Goal: Task Accomplishment & Management: Manage account settings

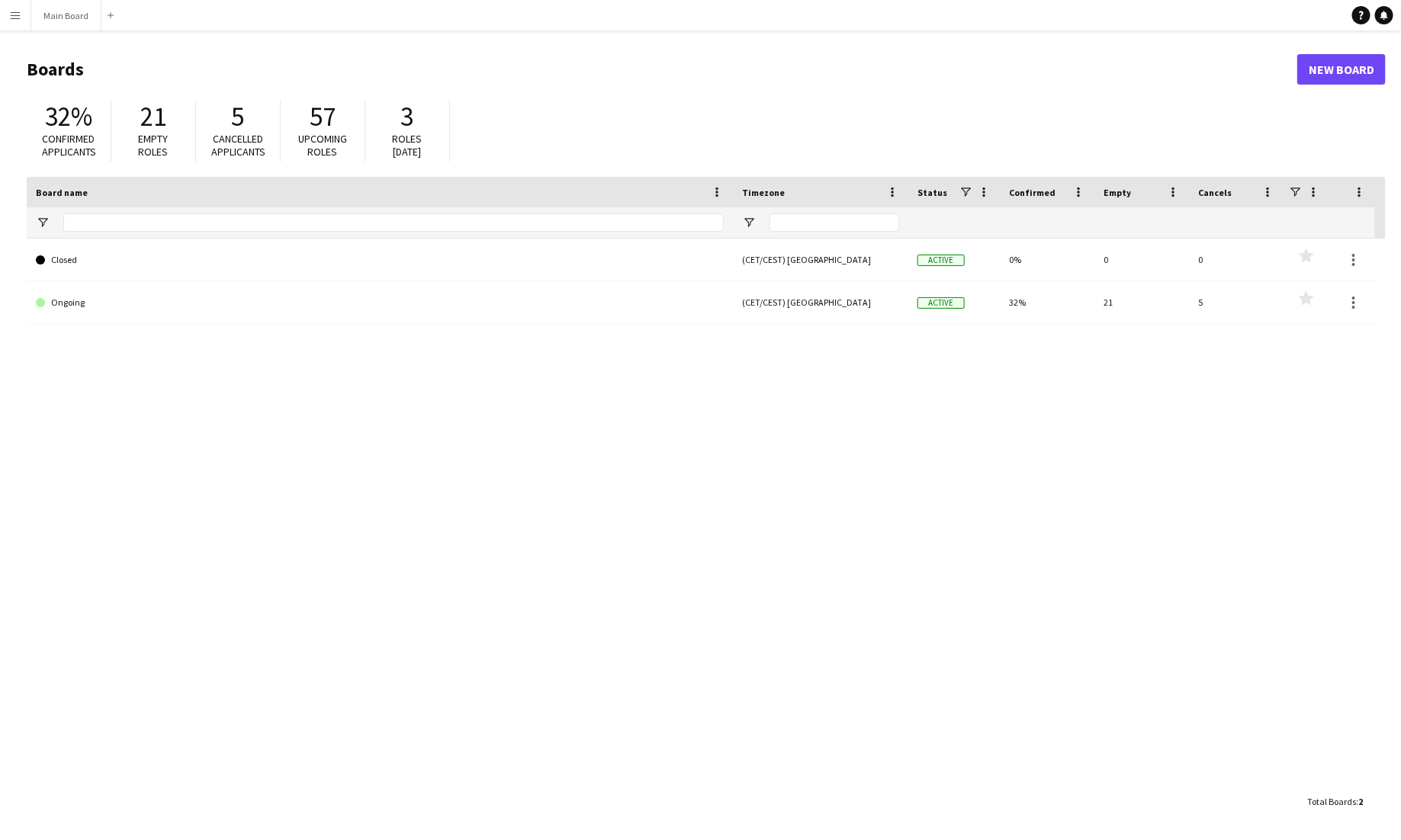
click at [17, 18] on app-icon "Menu" at bounding box center [15, 15] width 13 height 13
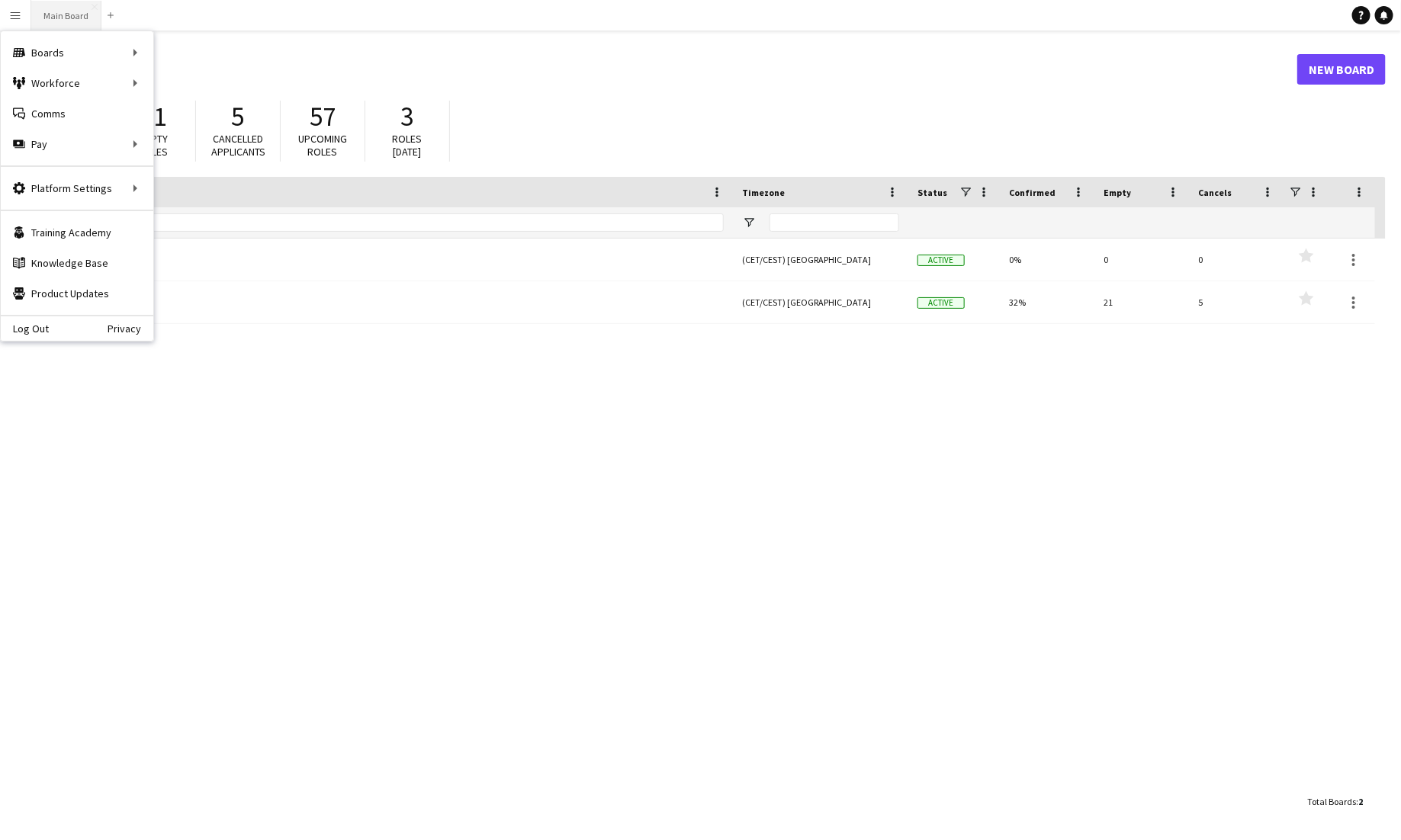
click at [58, 19] on button "Main Board Close" at bounding box center [66, 15] width 71 height 29
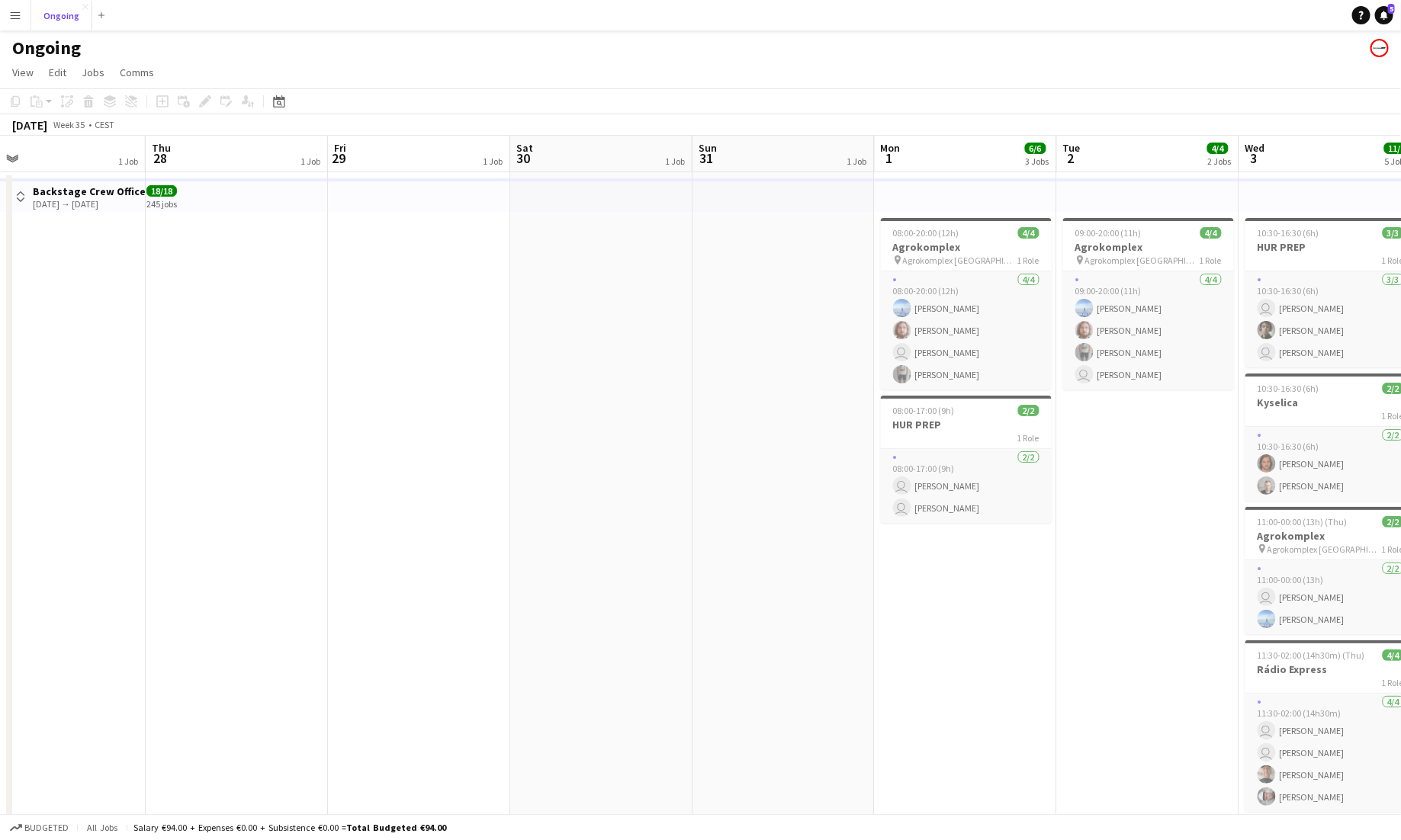
scroll to position [0, 588]
click at [52, 196] on h3 "Backstage Crew Office" at bounding box center [89, 191] width 112 height 13
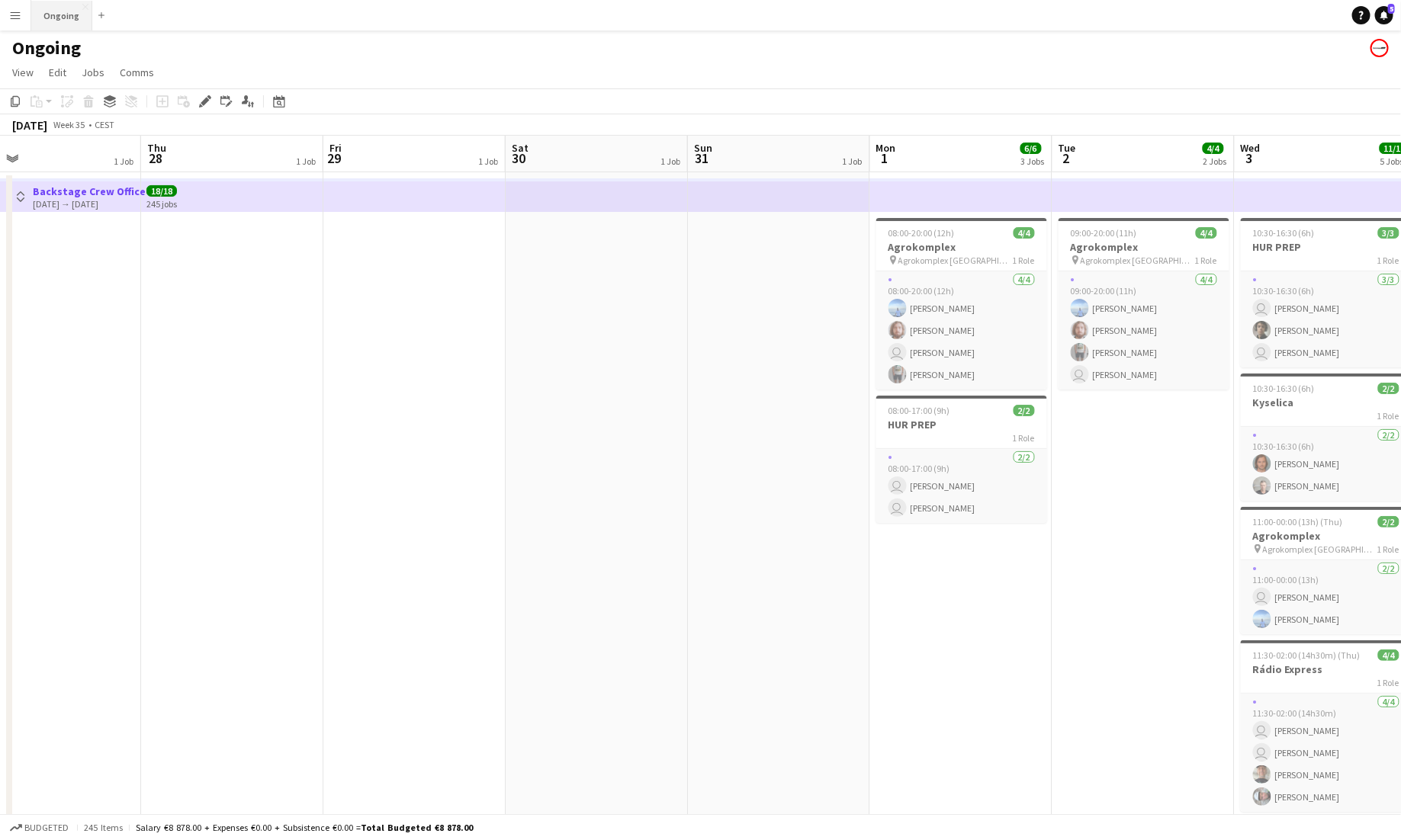
click at [62, 19] on button "Ongoing Close" at bounding box center [61, 15] width 61 height 29
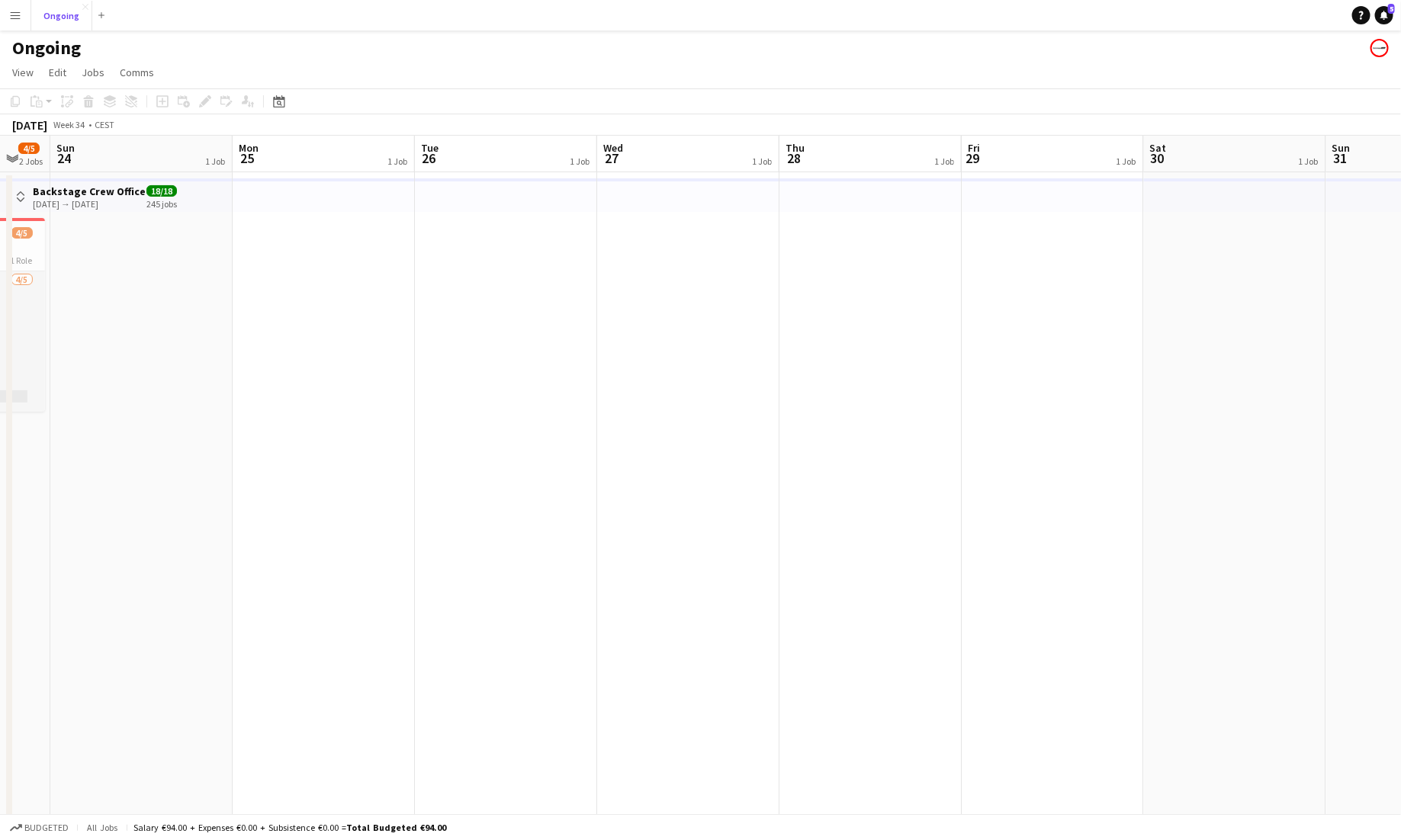
scroll to position [0, 473]
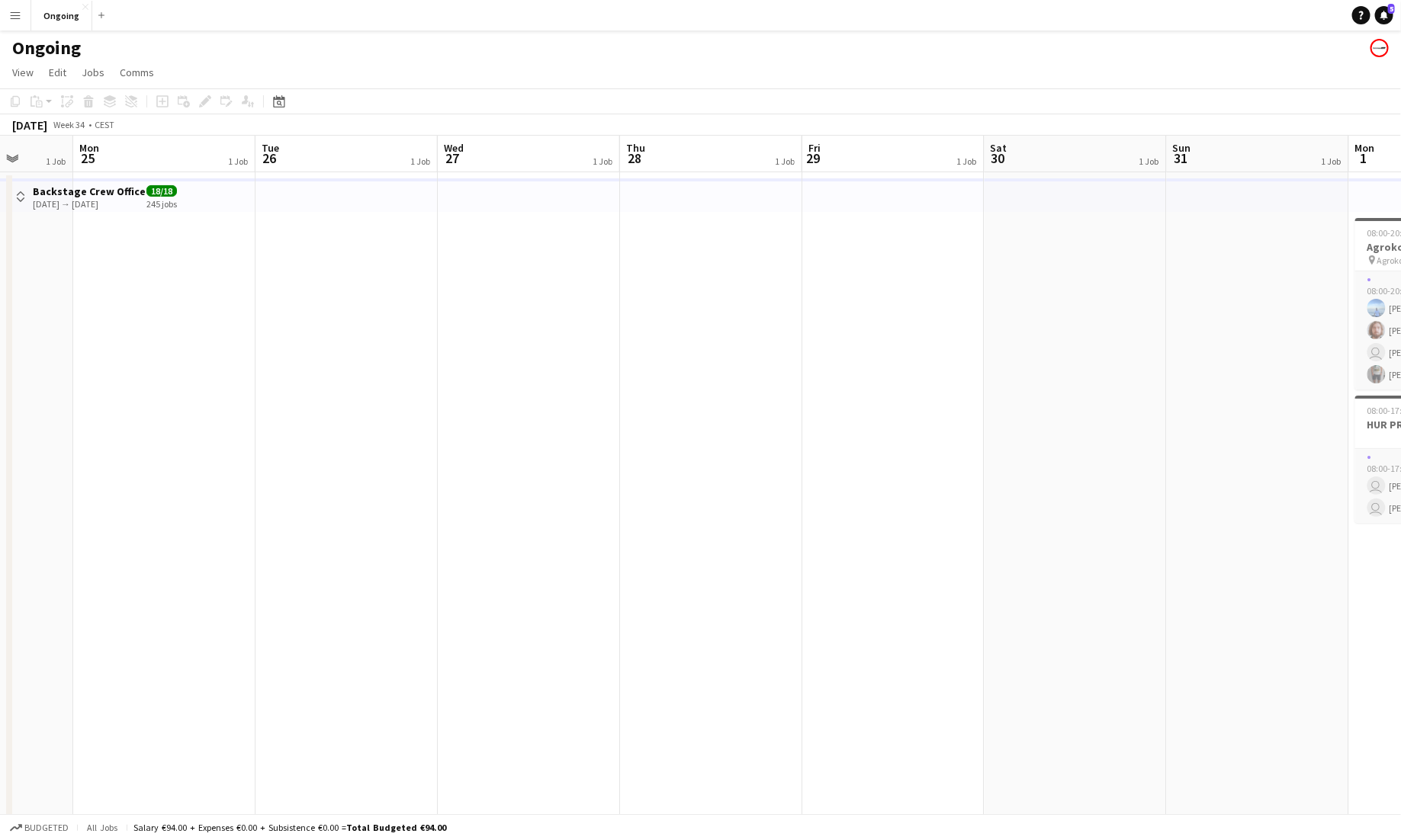
click at [19, 13] on app-icon "Menu" at bounding box center [15, 15] width 13 height 13
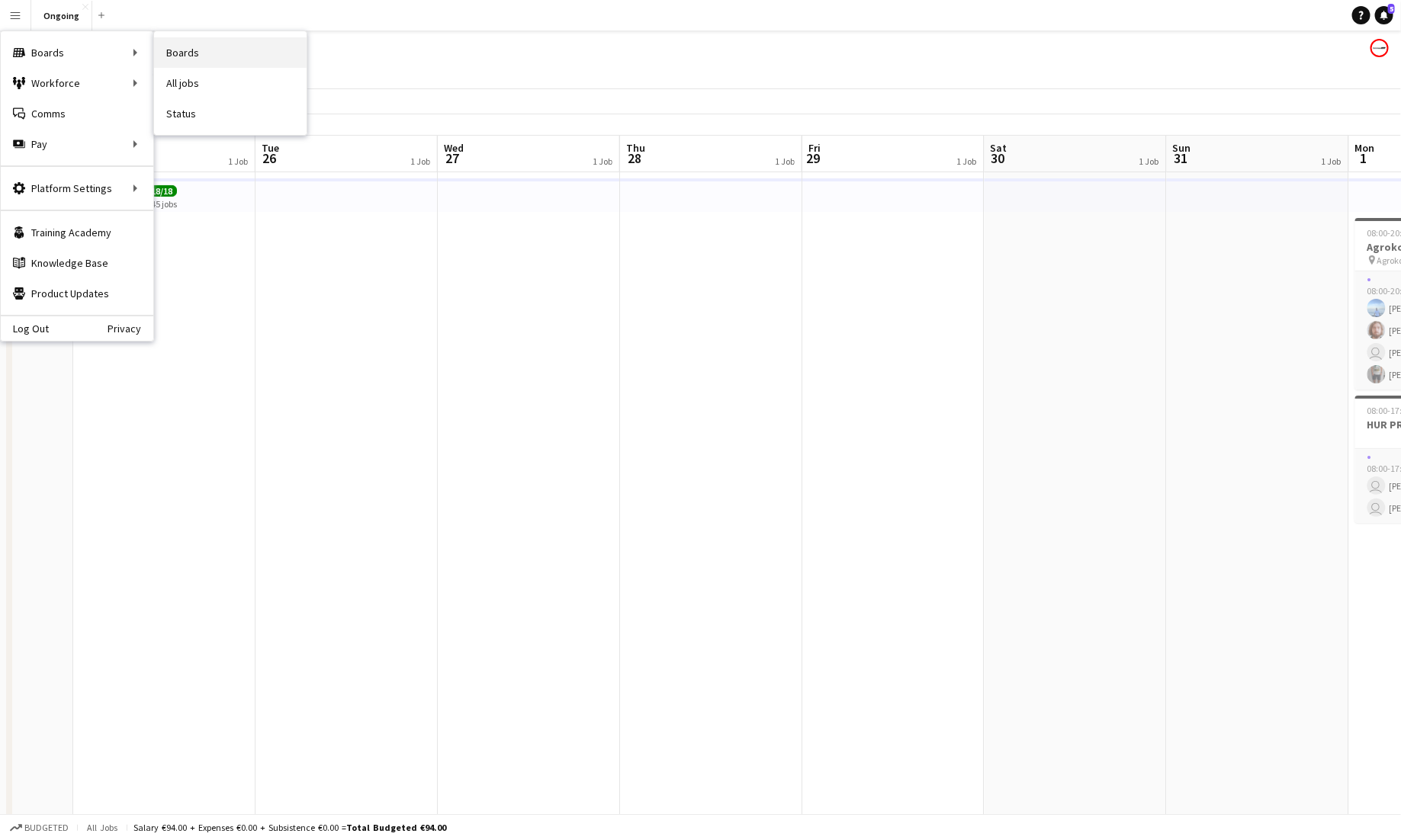
click at [207, 54] on link "Boards" at bounding box center [231, 53] width 153 height 30
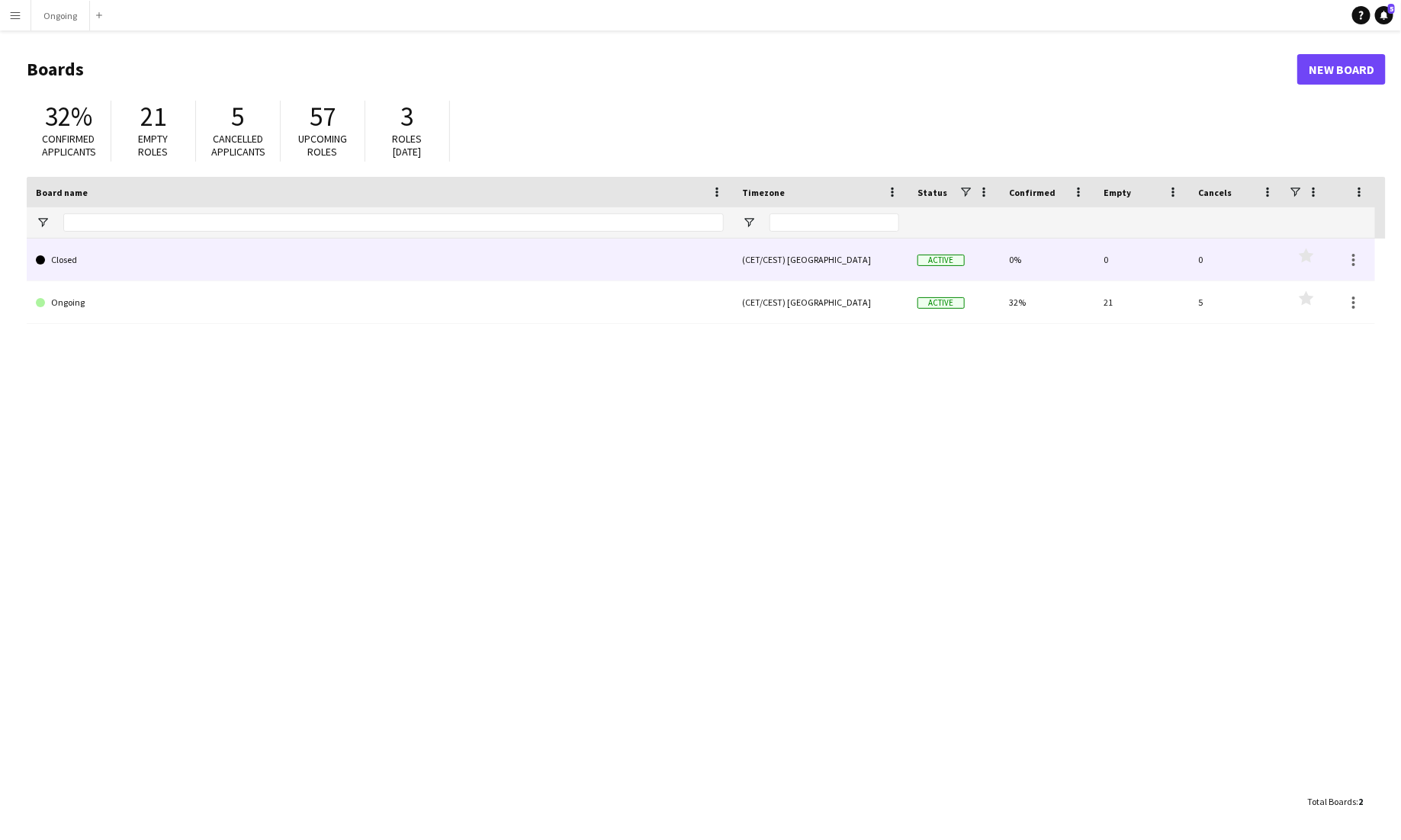
click at [72, 257] on link "Closed" at bounding box center [380, 259] width 688 height 43
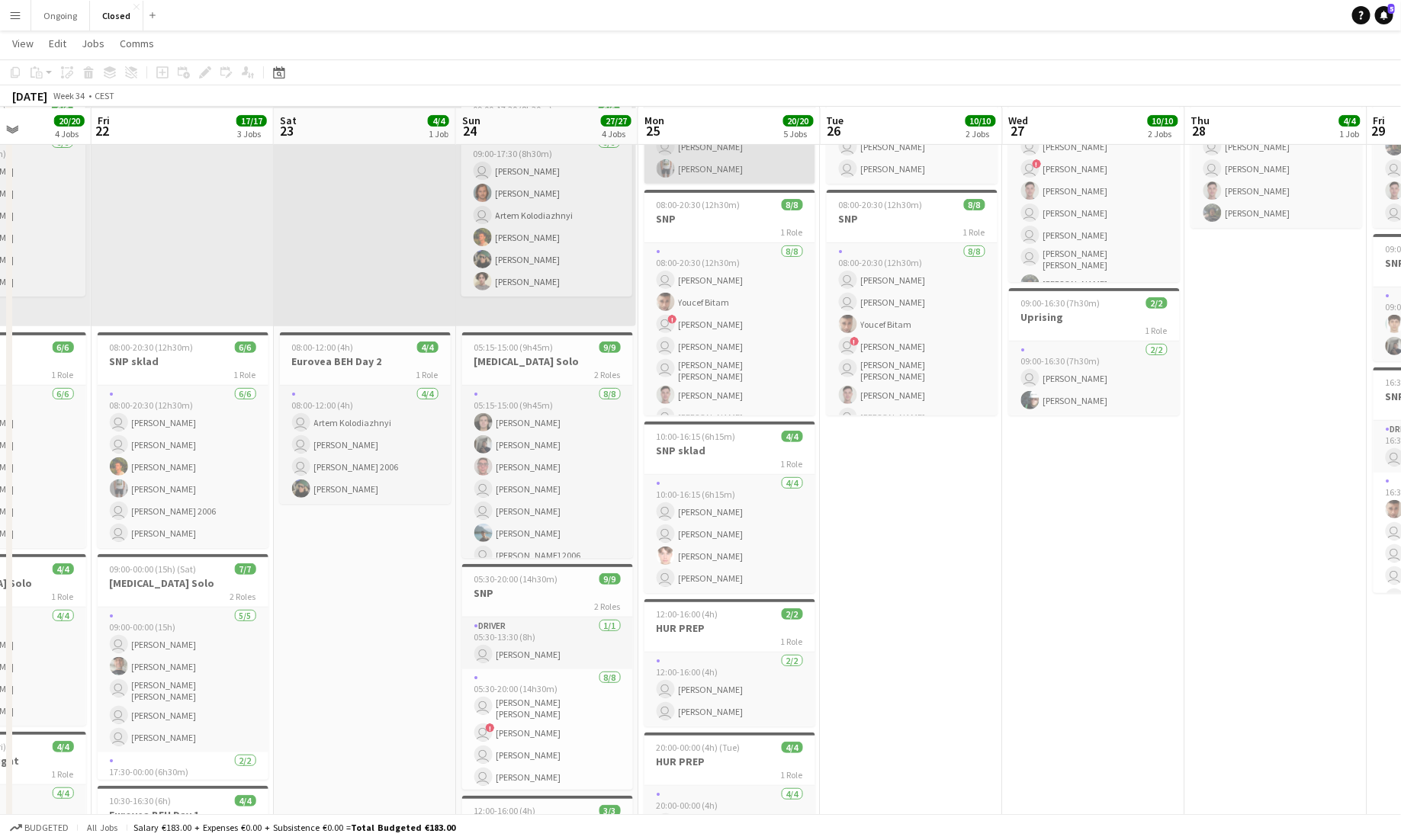
scroll to position [119, 0]
click at [729, 204] on span "08:00-20:30 (12h30m)" at bounding box center [698, 206] width 84 height 12
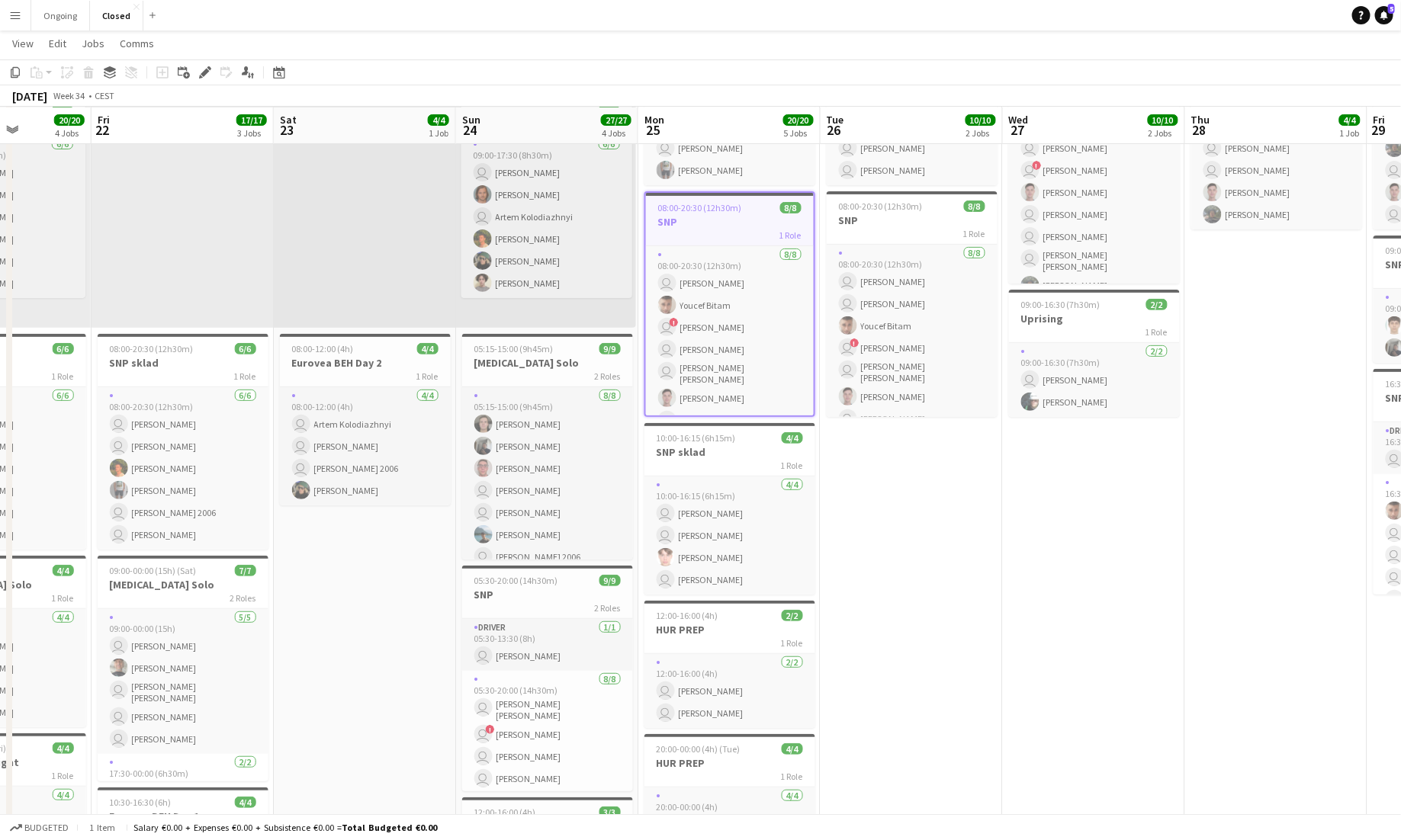
click at [734, 215] on h3 "SNP" at bounding box center [730, 222] width 168 height 13
click at [723, 218] on h3 "SNP" at bounding box center [730, 220] width 171 height 13
click at [212, 75] on div "Edit" at bounding box center [206, 72] width 18 height 18
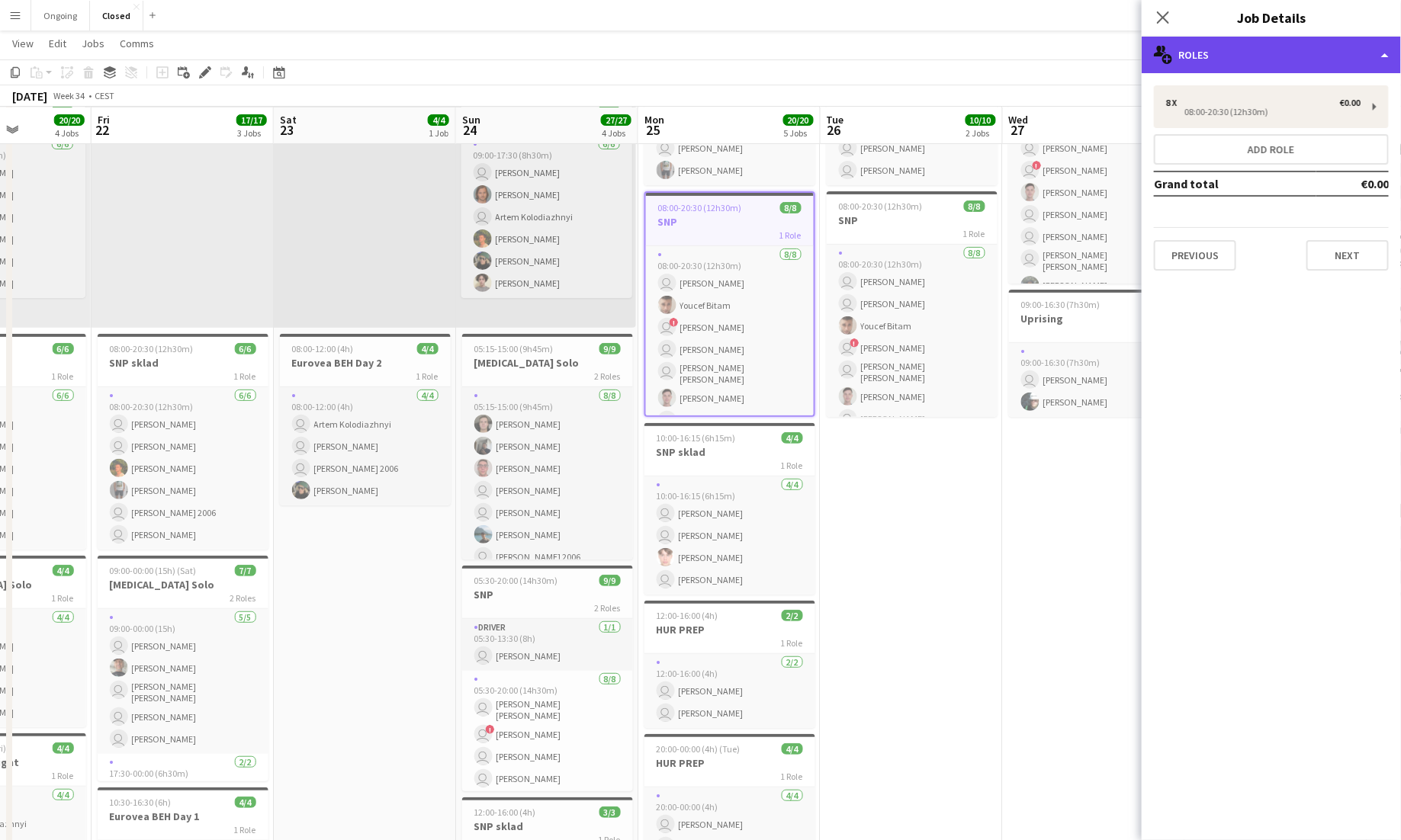
click at [876, 44] on div "multiple-users-add Roles" at bounding box center [1271, 55] width 259 height 37
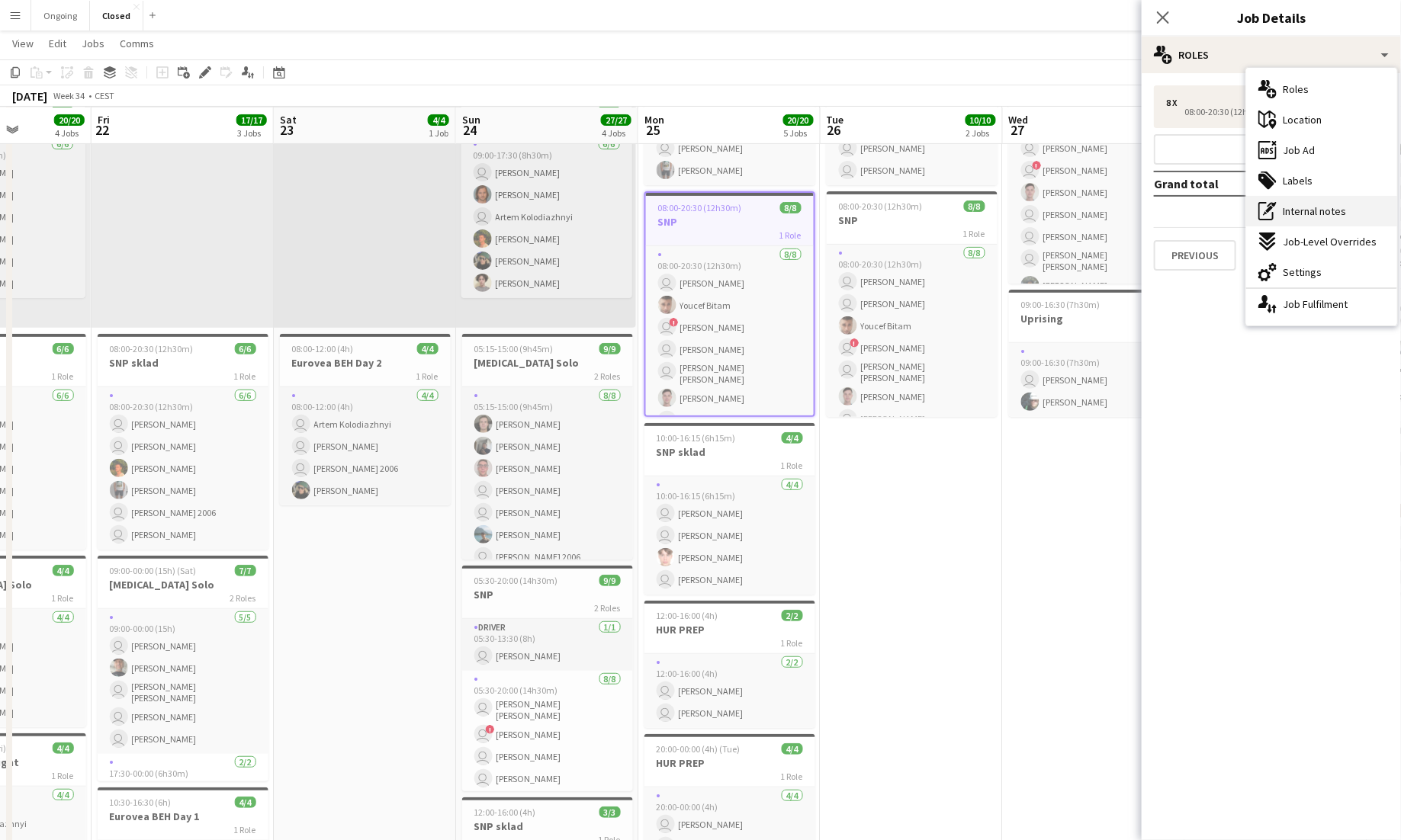
click at [876, 217] on span "Internal notes" at bounding box center [1315, 211] width 63 height 13
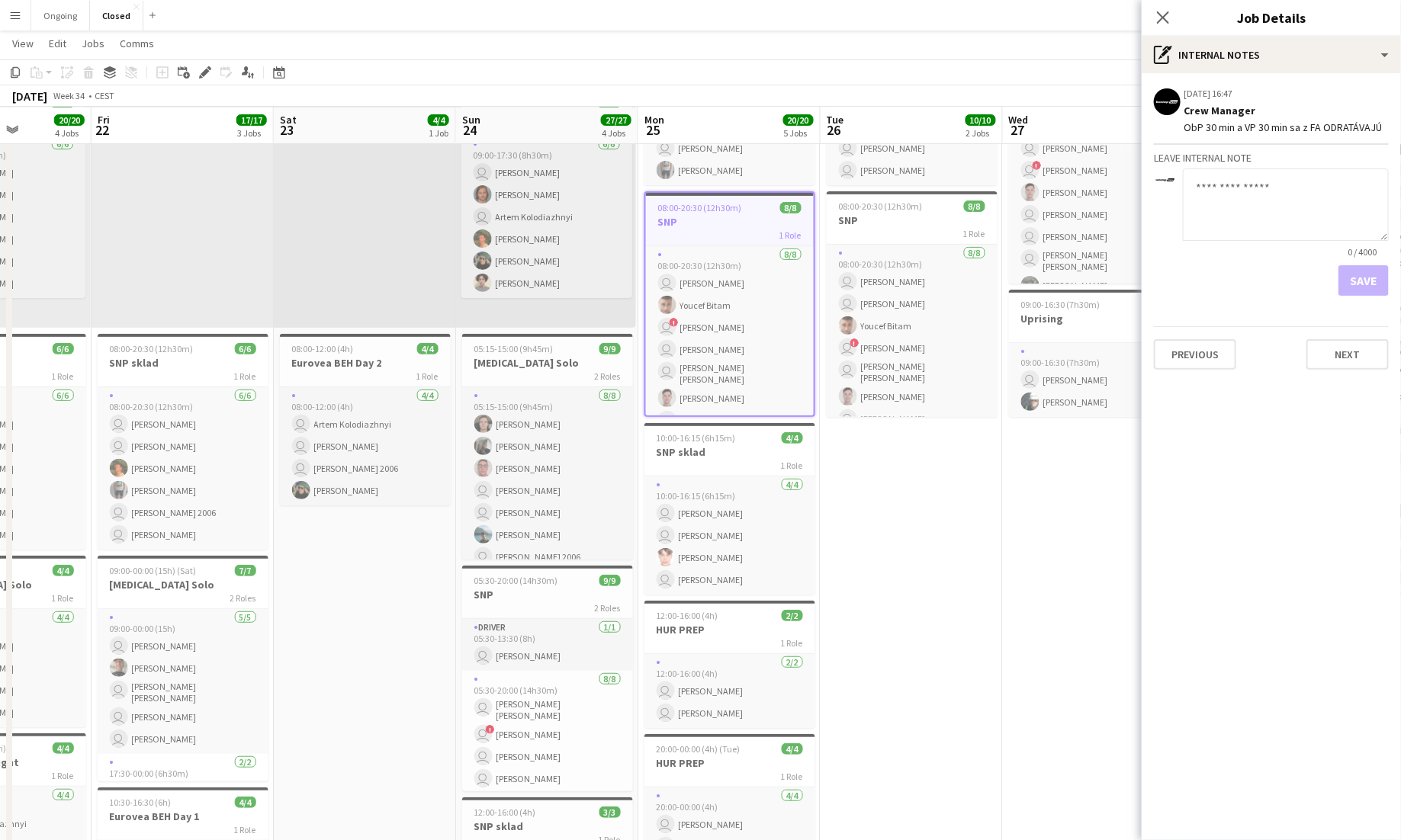
click at [876, 238] on app-job-card "08:00-20:30 (12h30m) 8/8 SNP 1 Role [DATE] 08:00-20:30 (12h30m) user [PERSON_NA…" at bounding box center [912, 304] width 171 height 226
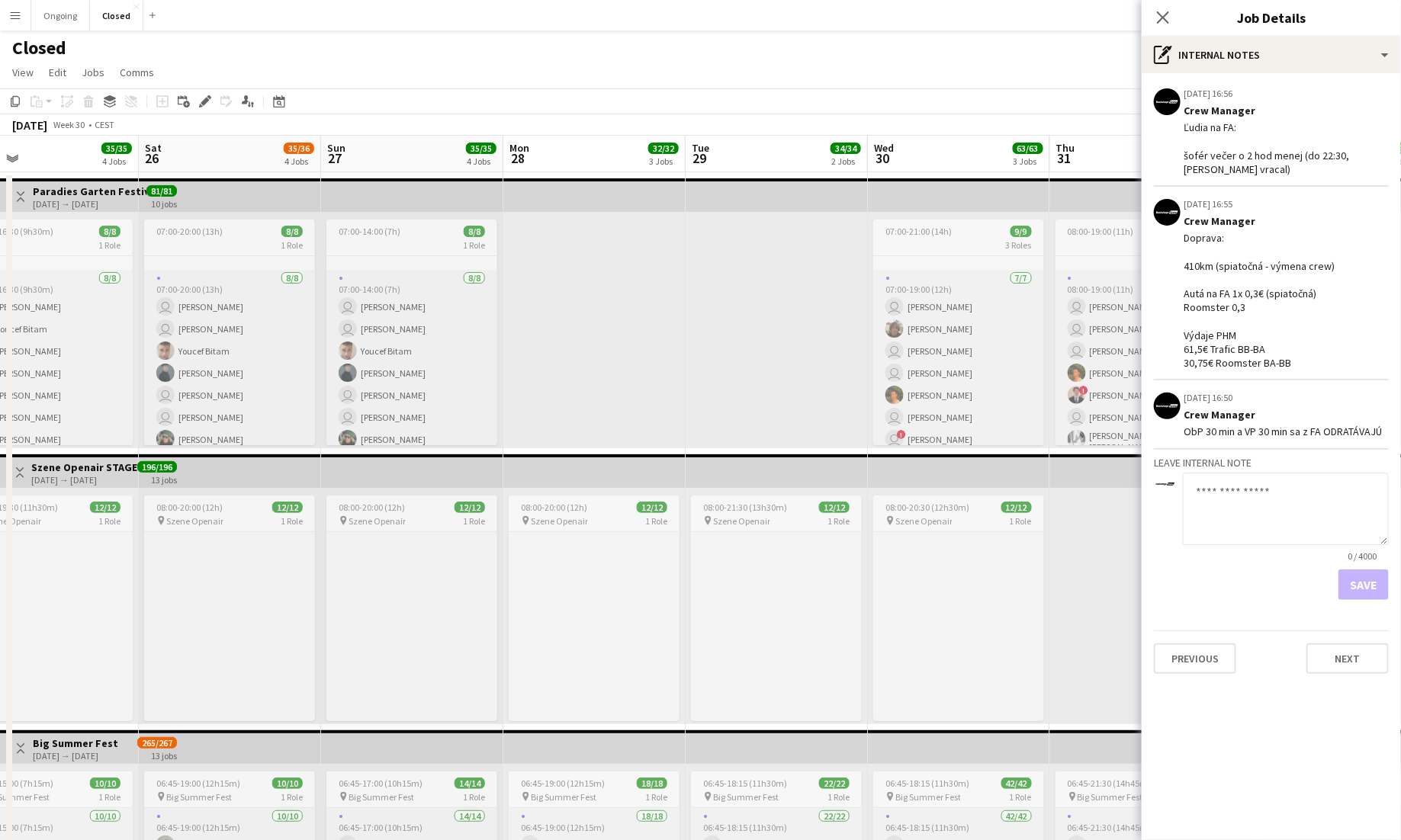
scroll to position [0, 0]
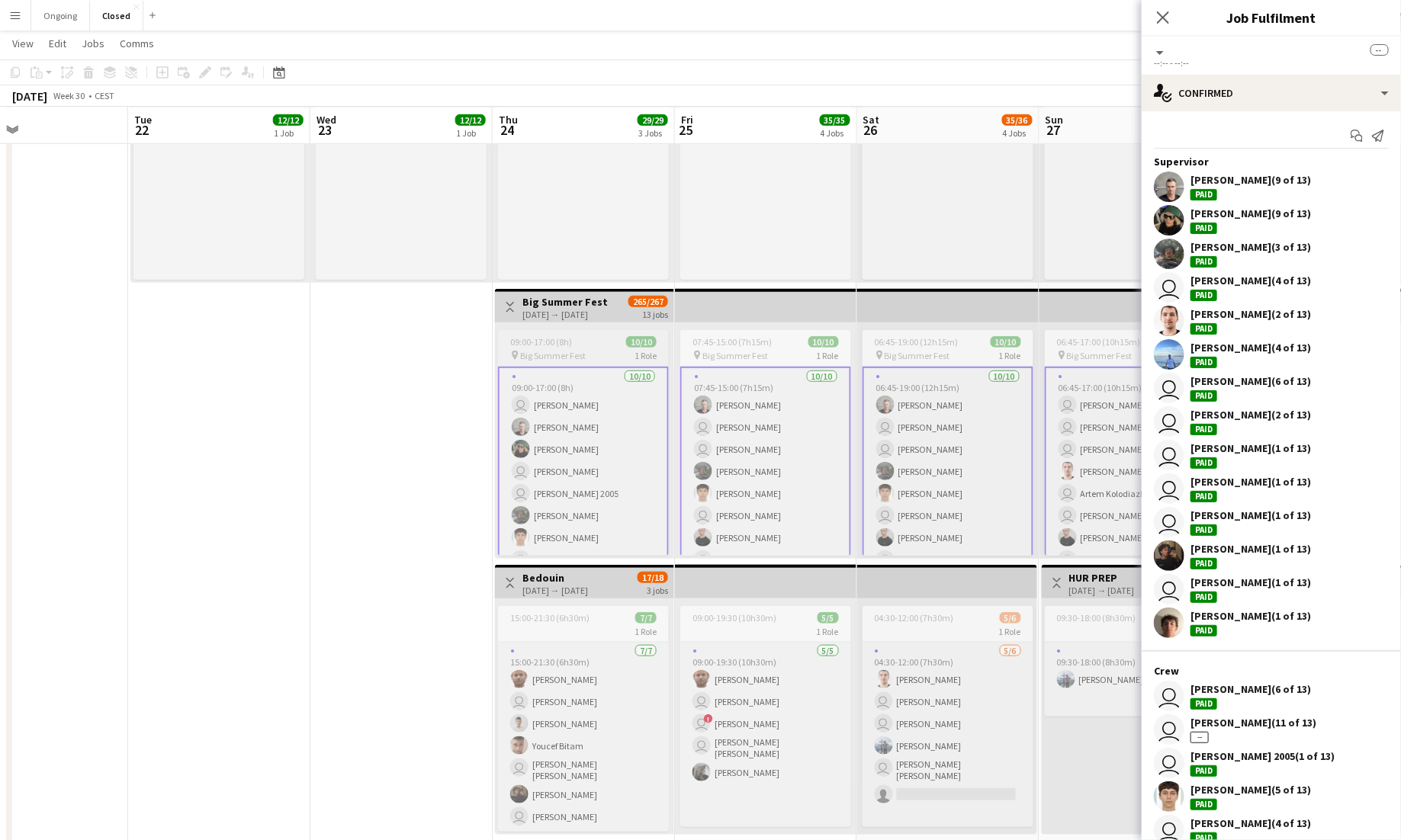
click at [588, 342] on div "09:00-17:00 (8h) 10/10" at bounding box center [583, 342] width 171 height 12
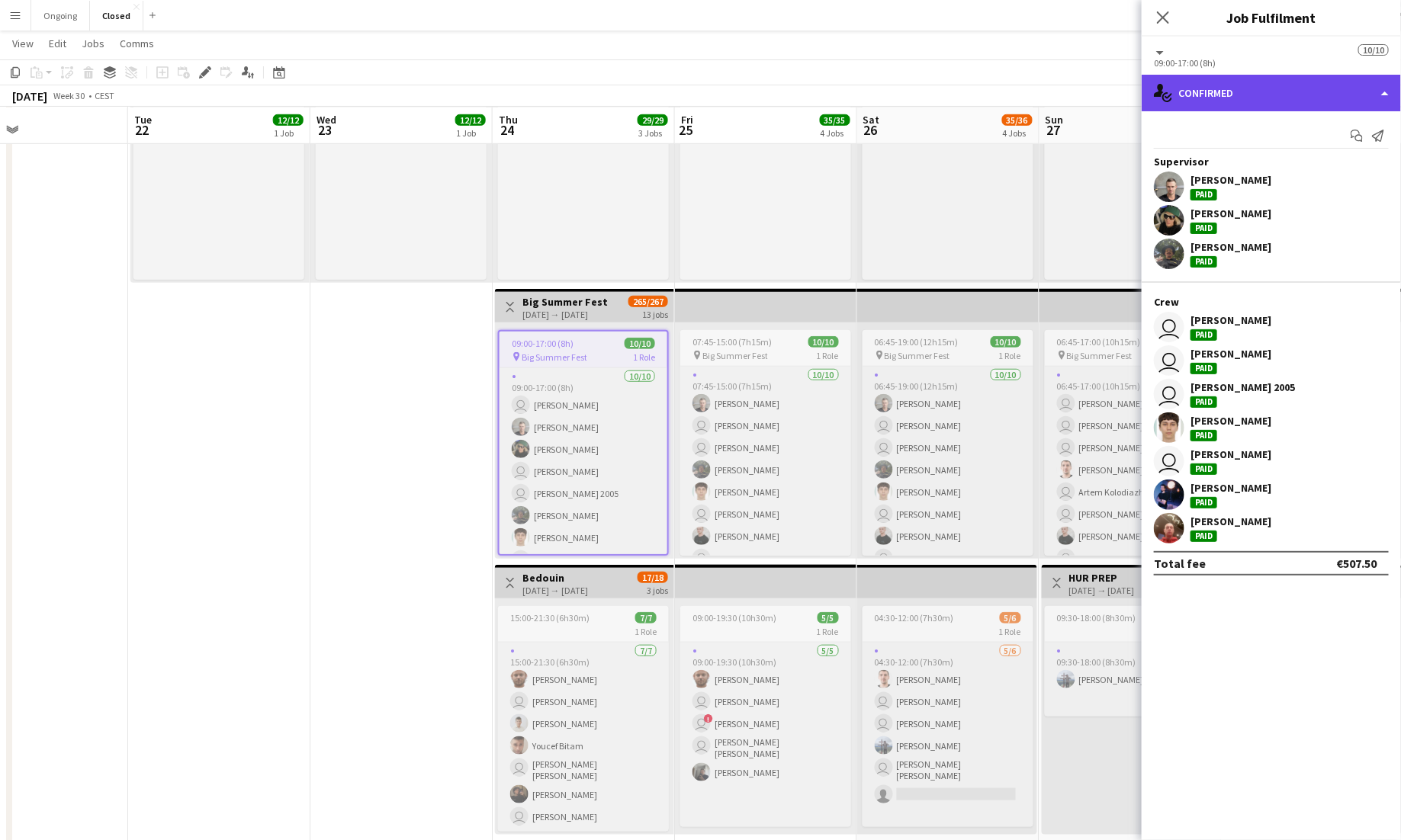
click at [876, 93] on div "single-neutral-actions-check-2 Confirmed" at bounding box center [1271, 93] width 259 height 37
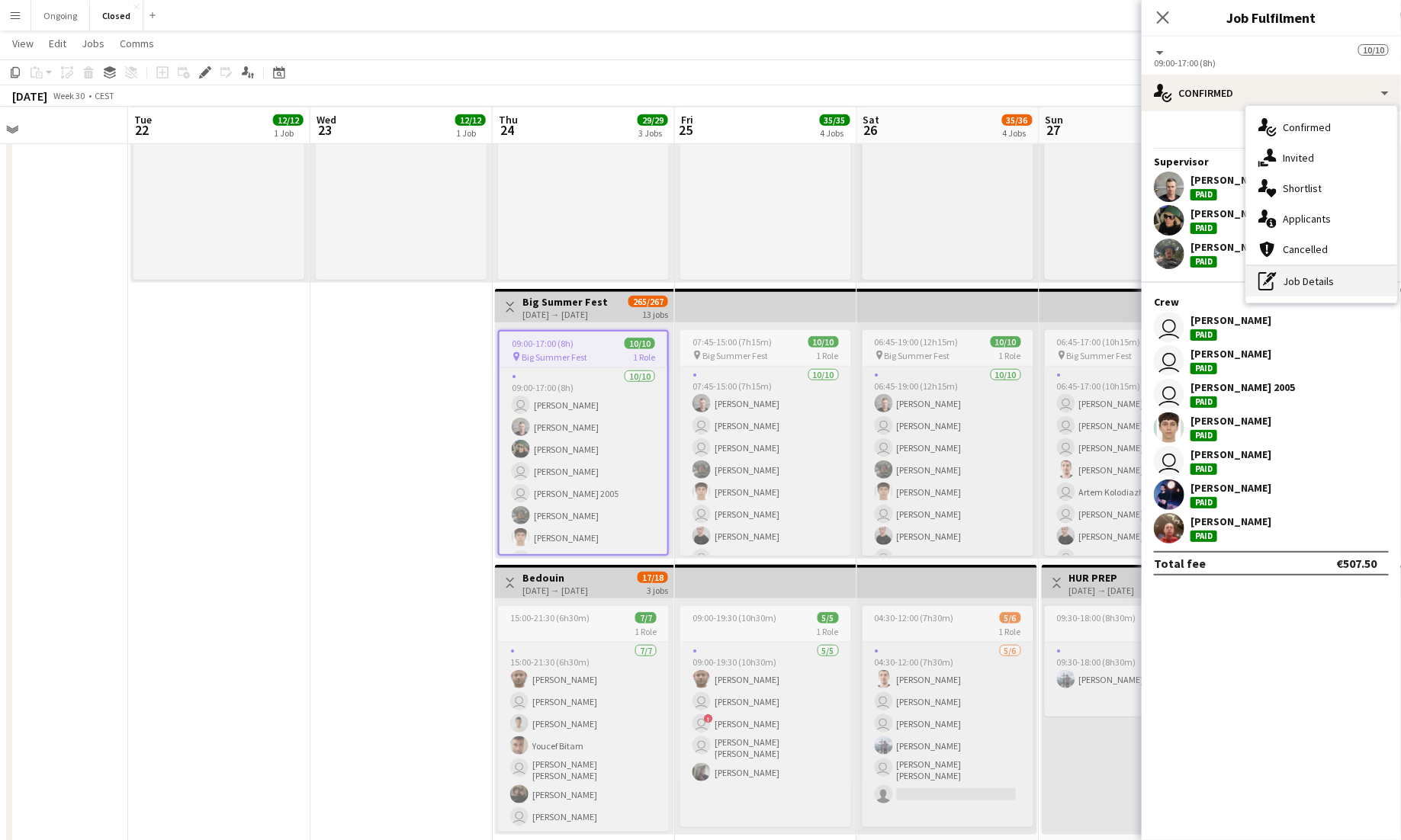
click at [876, 274] on div "pen-write Job Details" at bounding box center [1322, 281] width 151 height 30
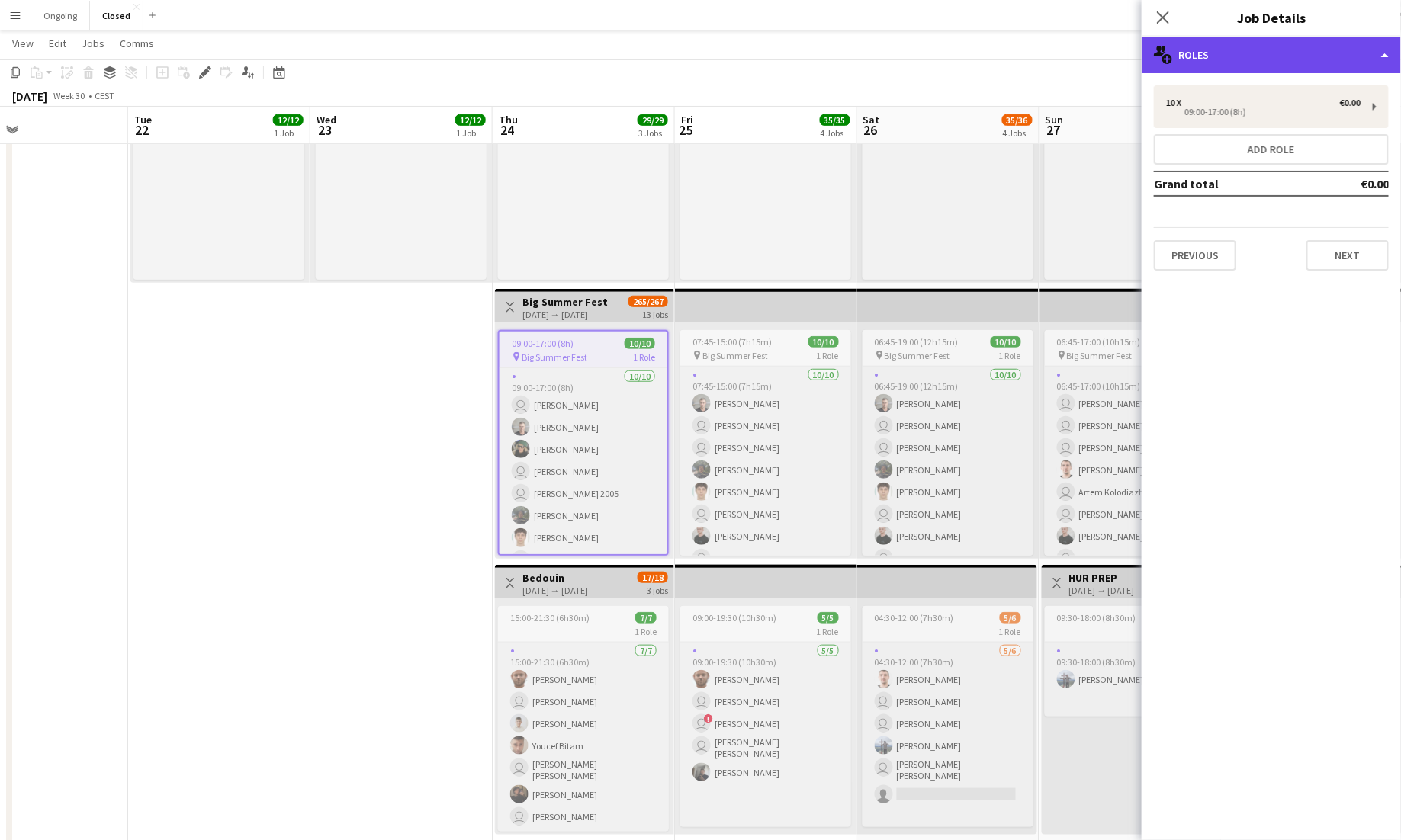
click at [876, 55] on div "multiple-users-add Roles" at bounding box center [1271, 55] width 259 height 37
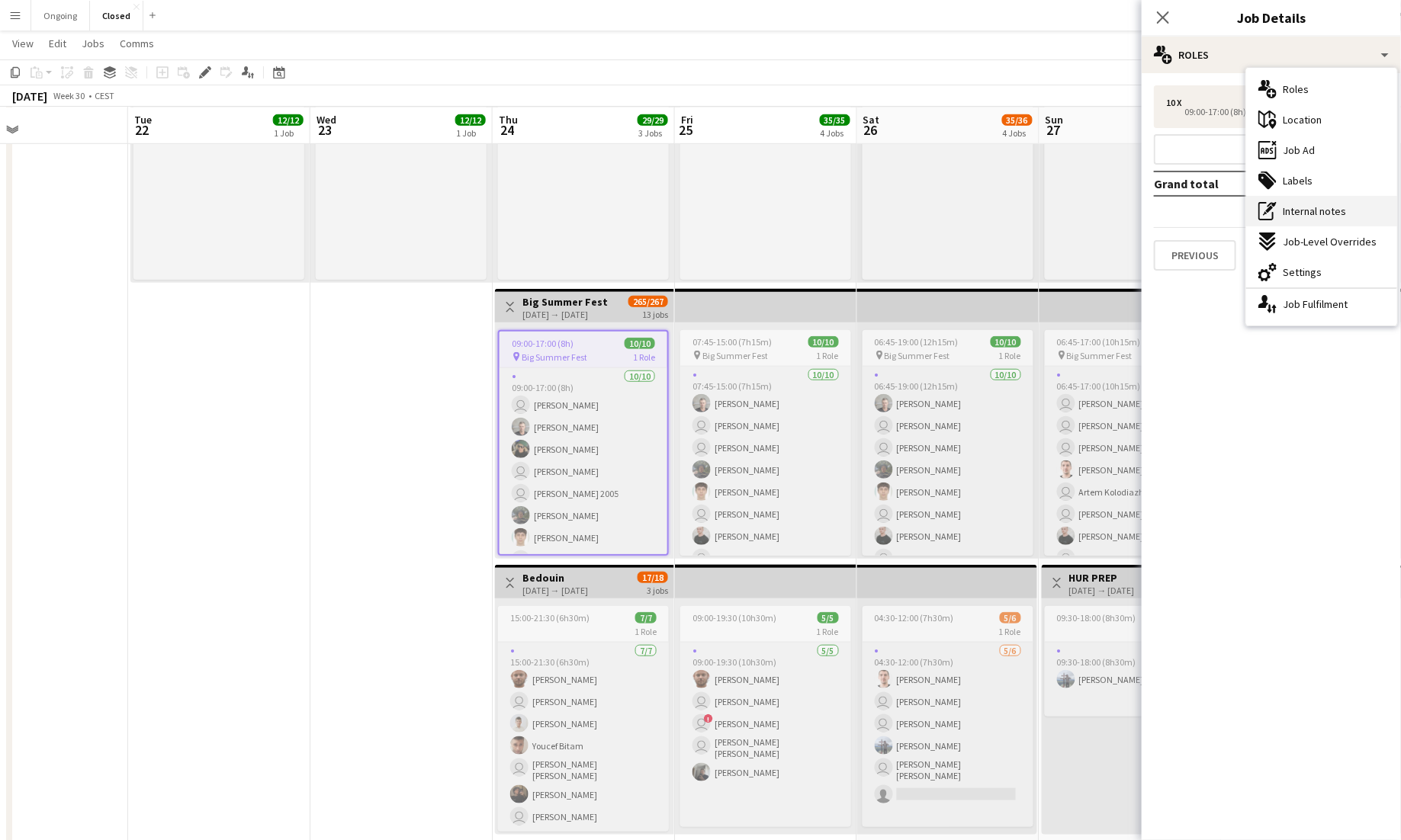
click at [876, 211] on span "Internal notes" at bounding box center [1315, 211] width 63 height 13
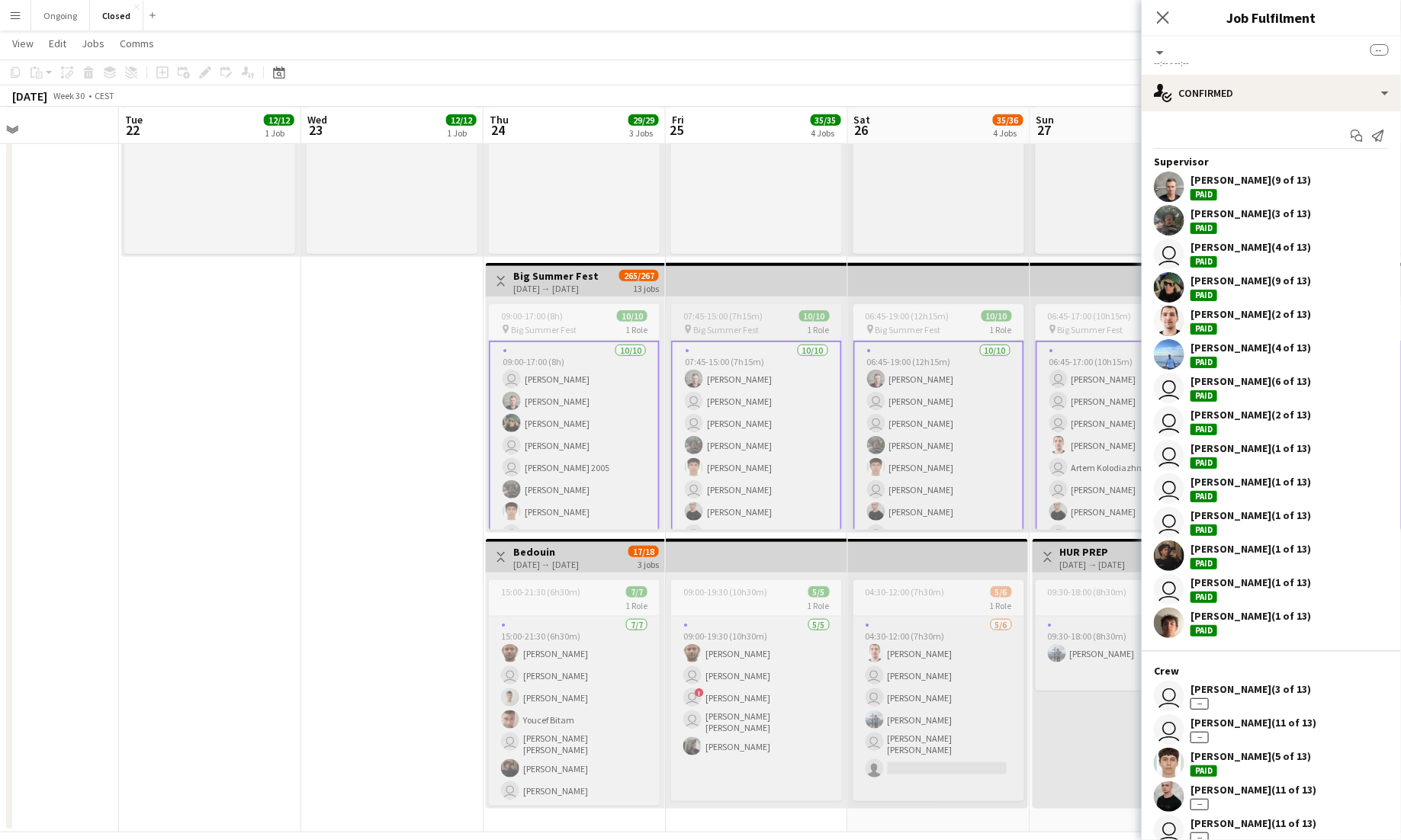
click at [776, 319] on div "07:45-15:00 (7h15m) 10/10" at bounding box center [757, 316] width 171 height 12
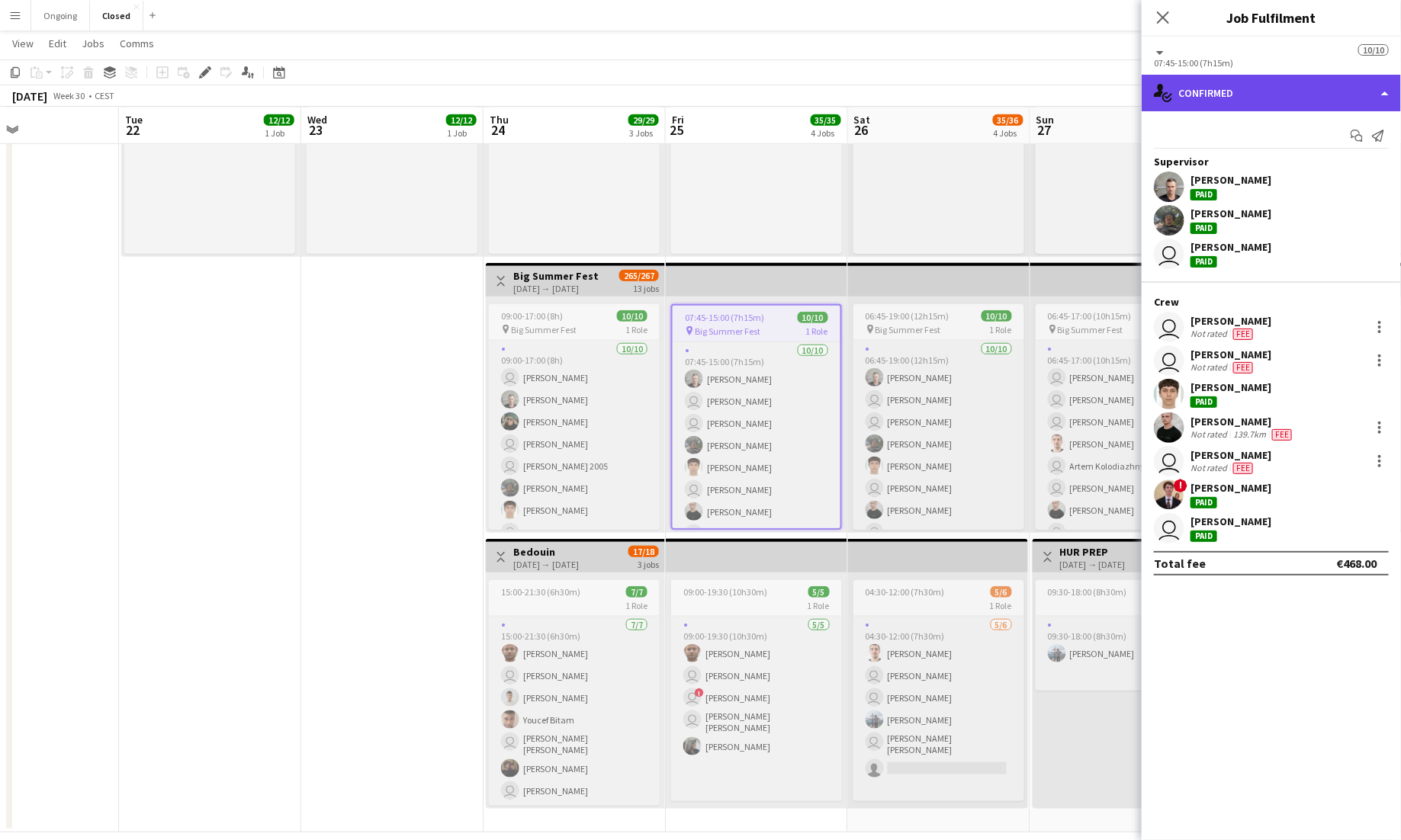
click at [876, 88] on div "single-neutral-actions-check-2 Confirmed" at bounding box center [1271, 93] width 259 height 37
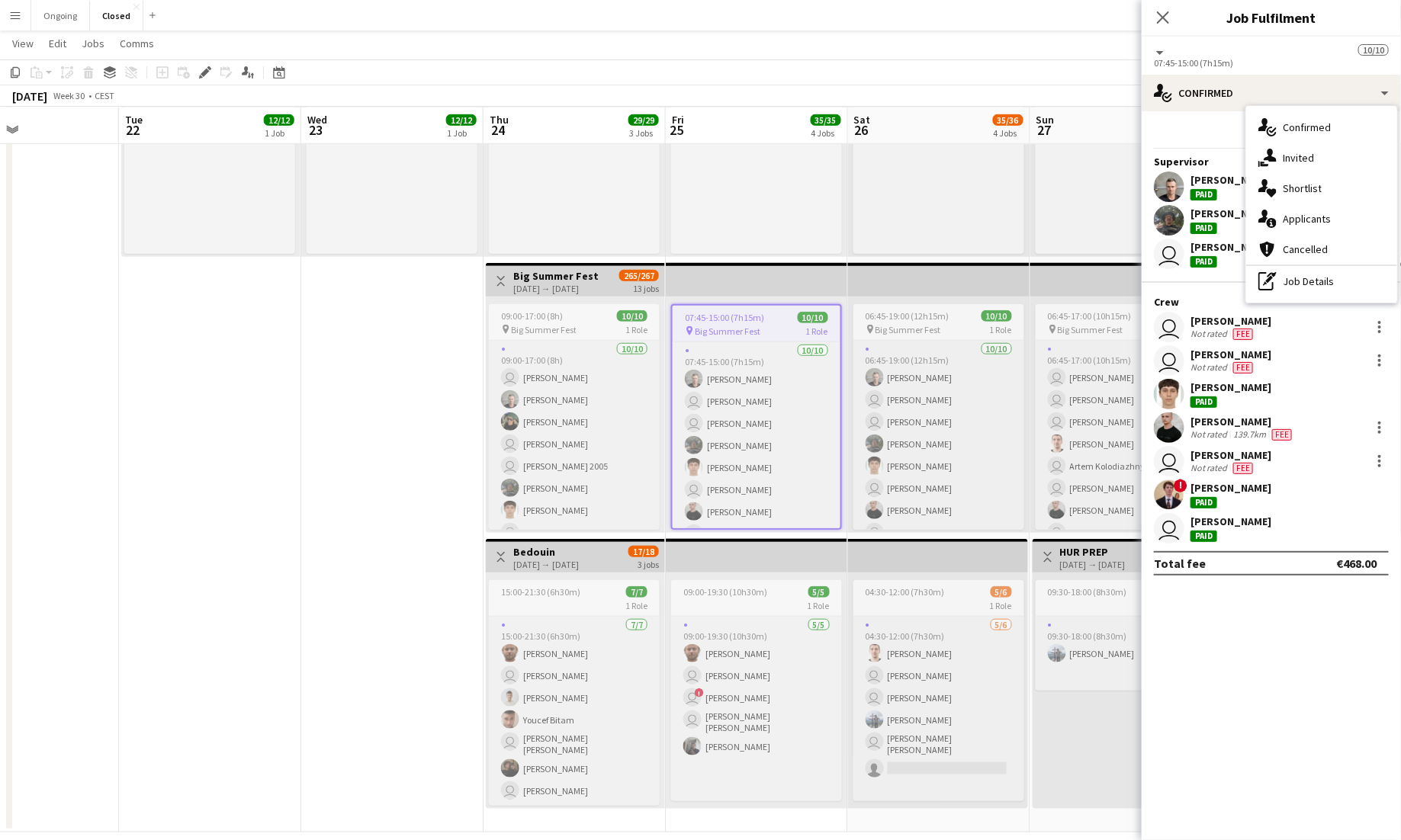
click at [740, 333] on span "Big Summer Fest" at bounding box center [728, 331] width 65 height 12
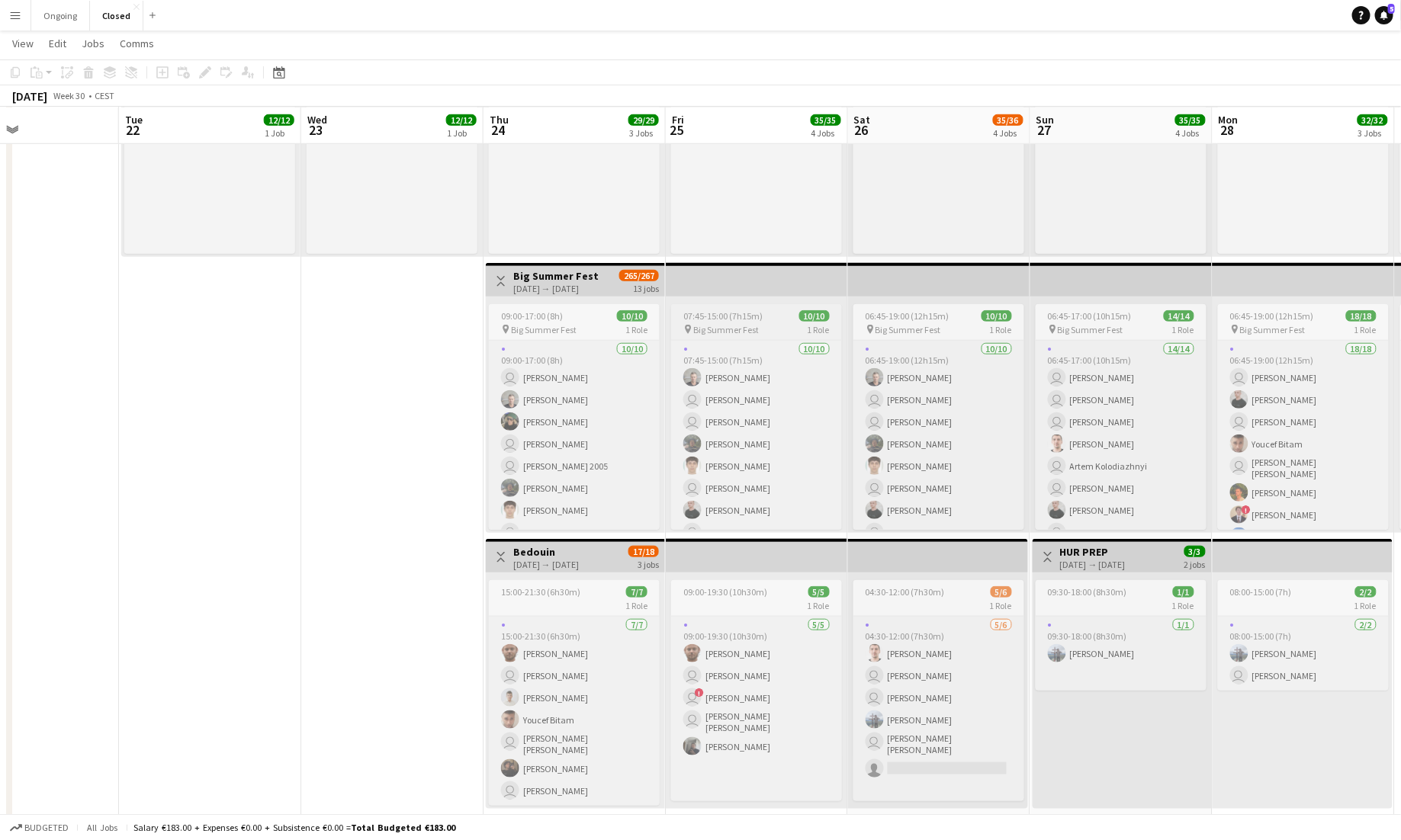
click at [751, 324] on span "Big Summer Fest" at bounding box center [726, 330] width 65 height 12
click at [207, 67] on icon at bounding box center [209, 68] width 4 height 4
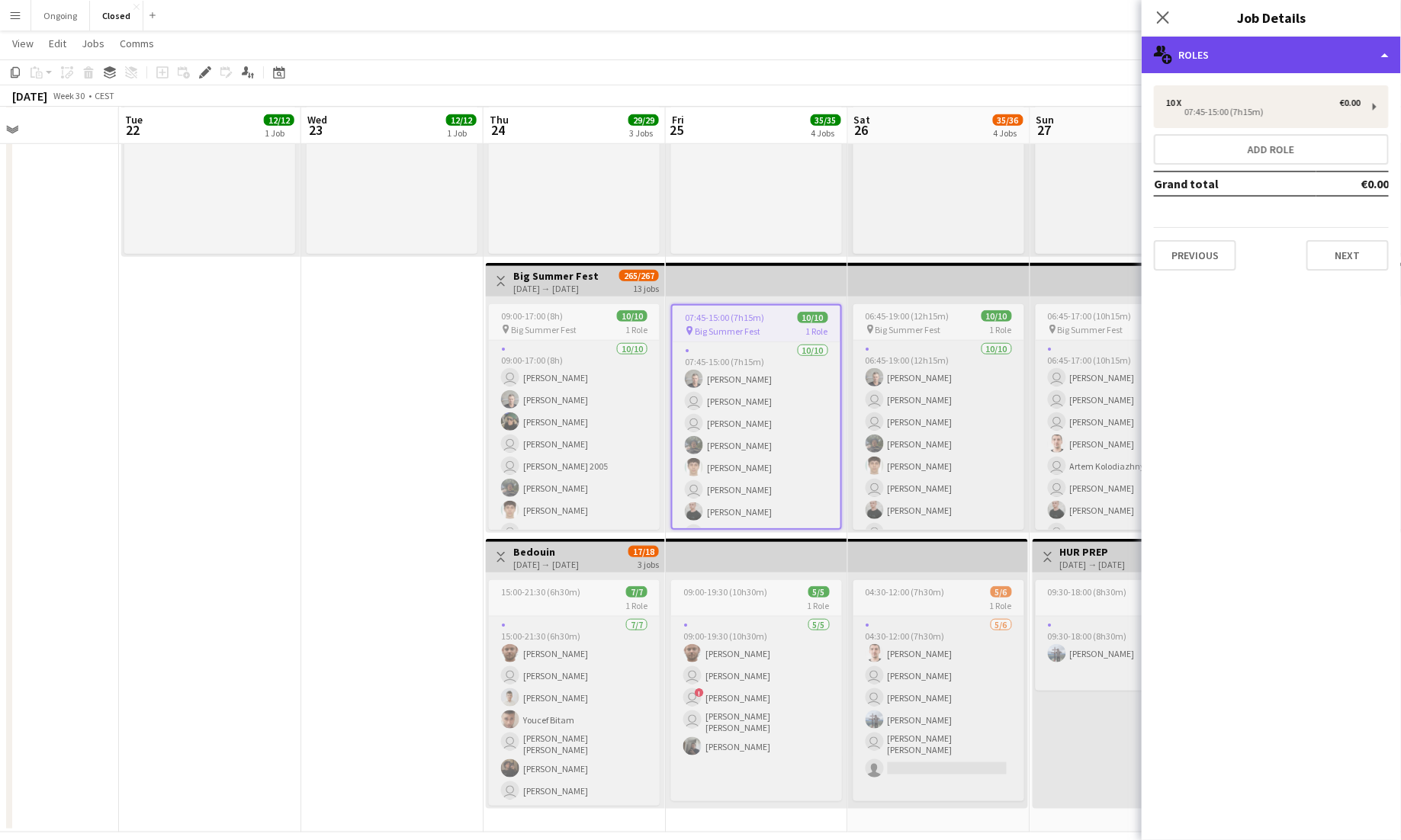
click at [876, 65] on div "multiple-users-add Roles" at bounding box center [1271, 55] width 259 height 37
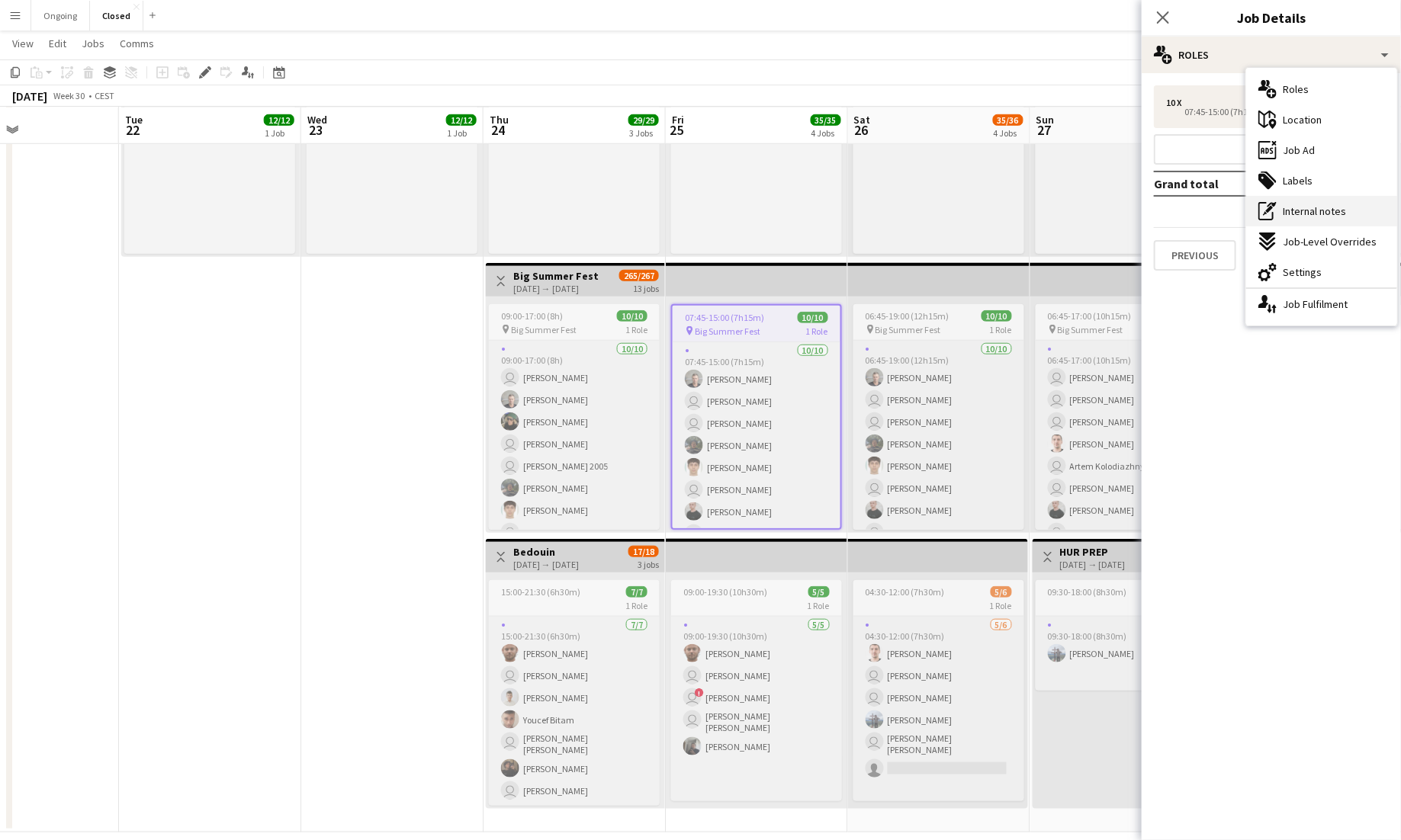
click at [876, 199] on div "pen-write Internal notes" at bounding box center [1322, 211] width 151 height 30
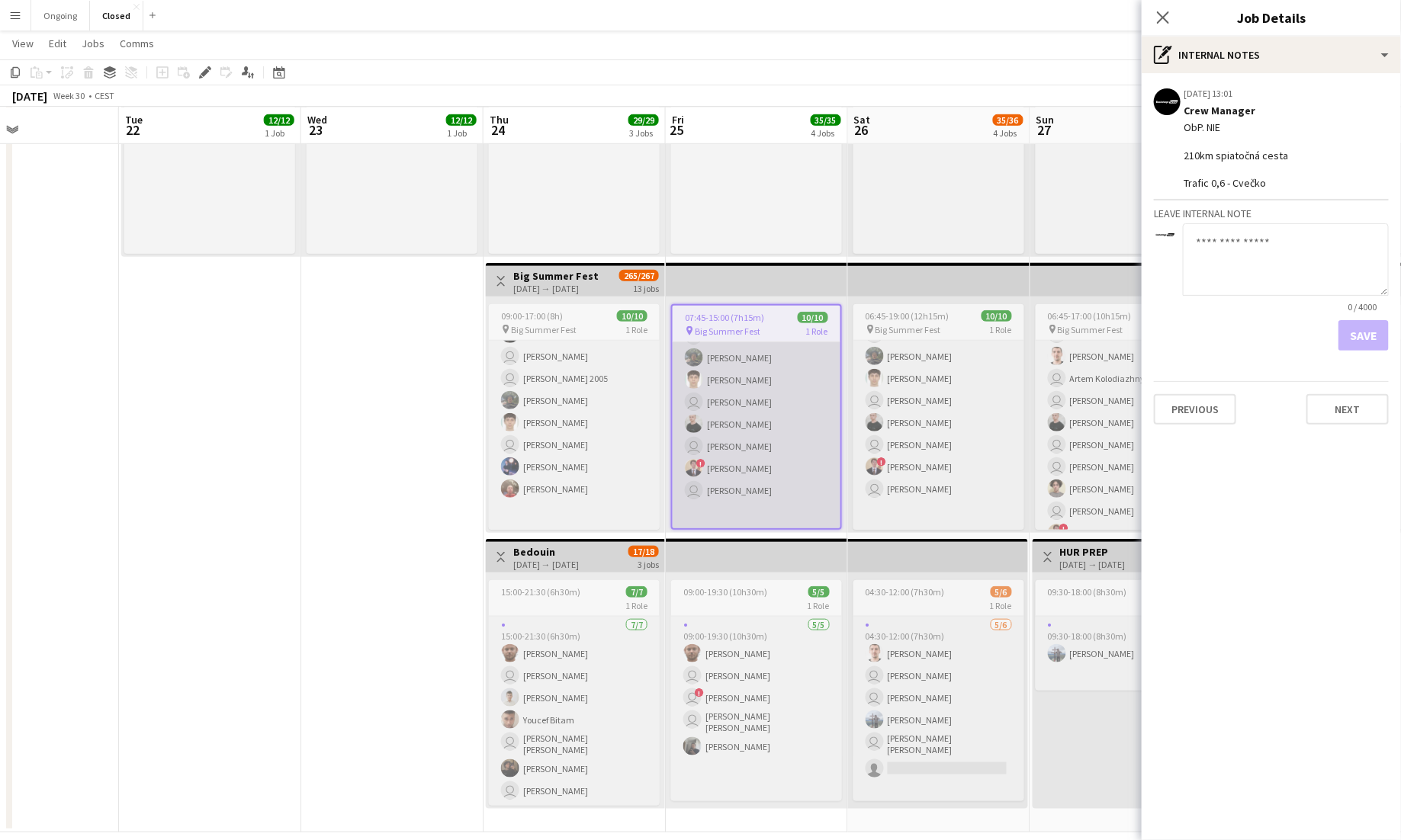
scroll to position [122, 0]
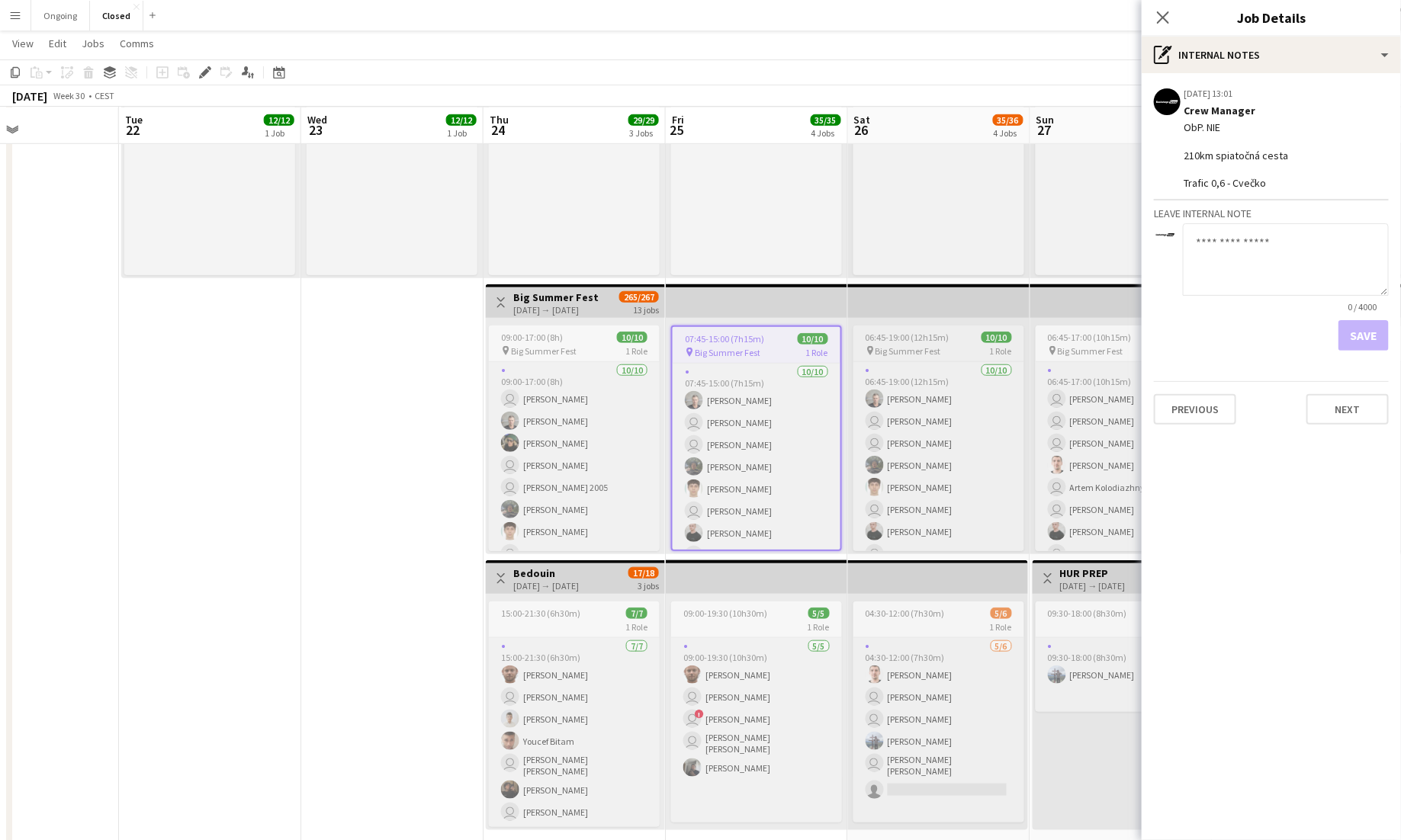
click at [876, 333] on div "06:45-19:00 (12h15m) 10/10" at bounding box center [939, 337] width 171 height 12
